Goal: Task Accomplishment & Management: Use online tool/utility

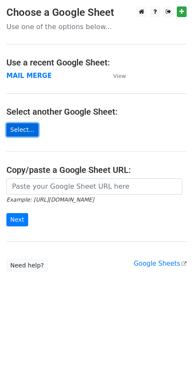
click at [17, 131] on link "Select..." at bounding box center [22, 129] width 32 height 13
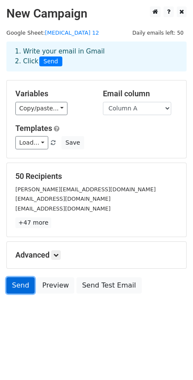
click at [13, 287] on link "Send" at bounding box center [20, 285] width 28 height 16
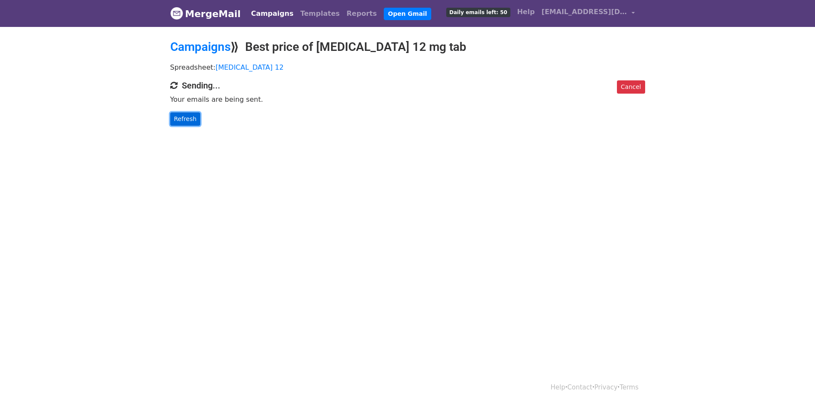
click at [181, 119] on link "Refresh" at bounding box center [185, 119] width 30 height 13
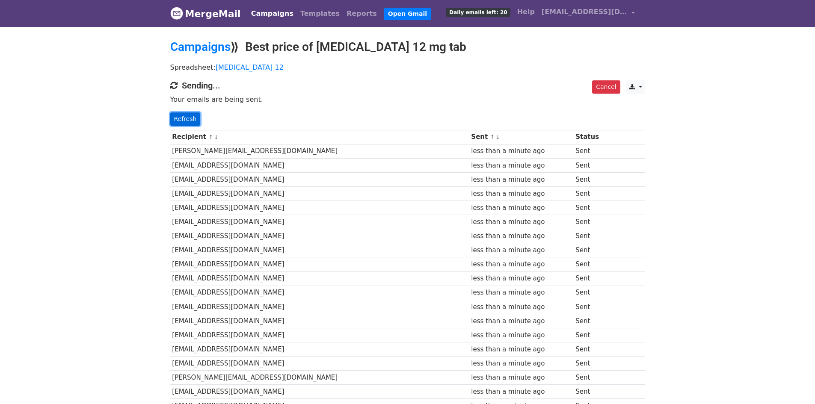
click at [180, 113] on link "Refresh" at bounding box center [185, 119] width 30 height 13
